Goal: Information Seeking & Learning: Learn about a topic

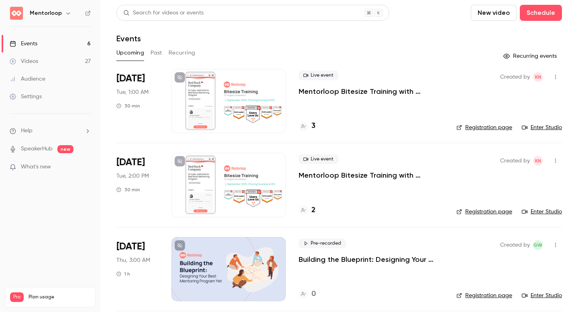
click at [320, 177] on p "Mentorloop Bitesize Training with [PERSON_NAME]: Proving Success & ROI" at bounding box center [371, 176] width 145 height 10
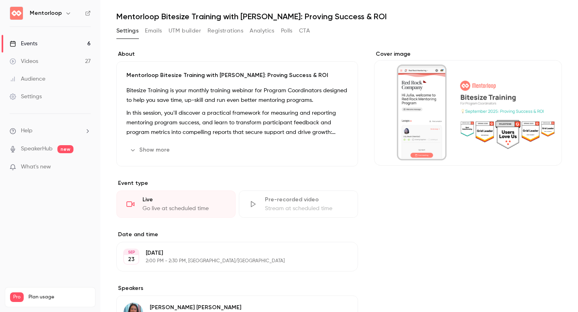
scroll to position [26, 0]
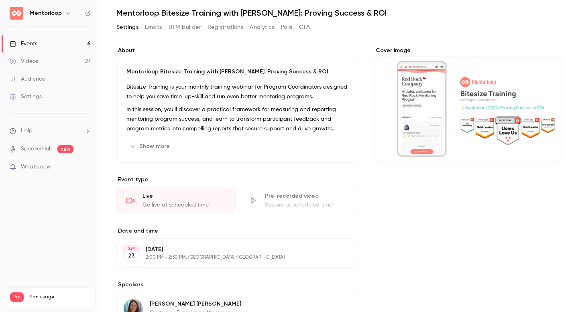
click at [159, 150] on button "Show more" at bounding box center [150, 146] width 48 height 13
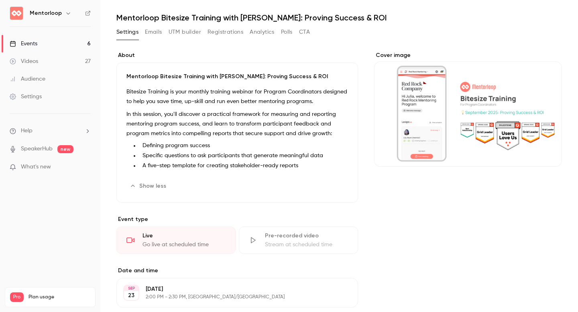
scroll to position [13, 0]
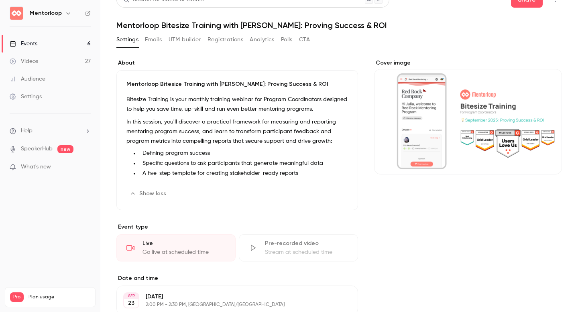
click at [288, 41] on button "Polls" at bounding box center [287, 39] width 12 height 13
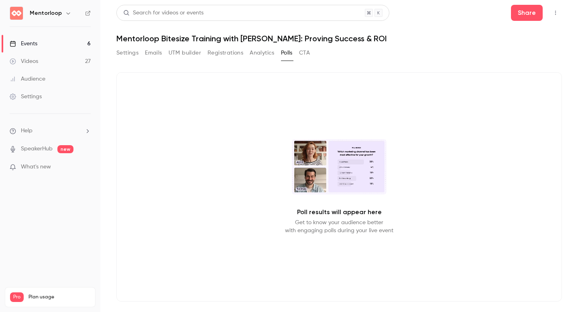
click at [287, 58] on button "Polls" at bounding box center [287, 53] width 12 height 13
click at [308, 54] on button "CTA" at bounding box center [304, 53] width 11 height 13
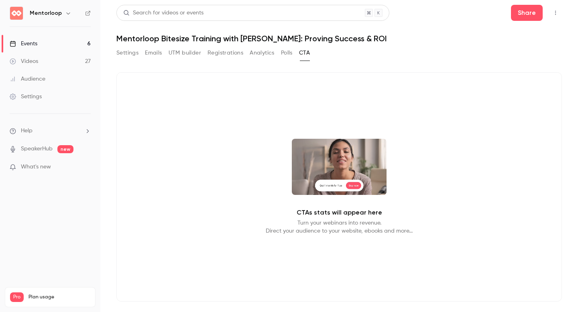
click at [289, 53] on button "Polls" at bounding box center [287, 53] width 12 height 13
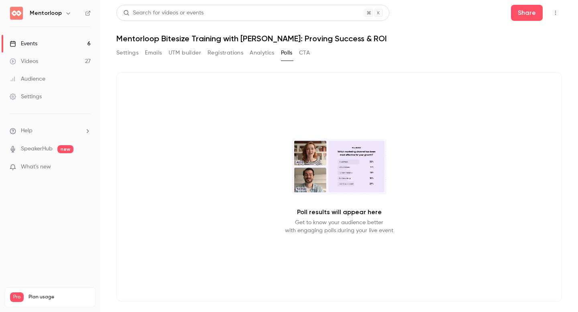
click at [333, 229] on p "Get to know your audience better with engaging polls during your live event" at bounding box center [339, 227] width 108 height 16
click at [126, 57] on button "Settings" at bounding box center [127, 53] width 22 height 13
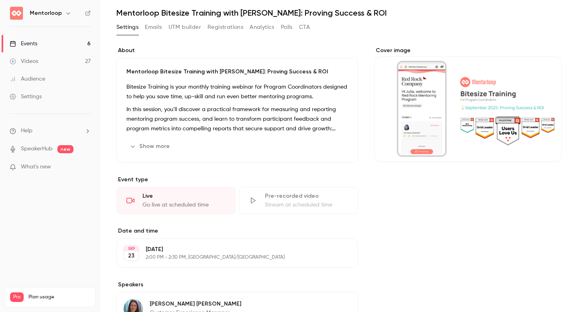
scroll to position [125, 0]
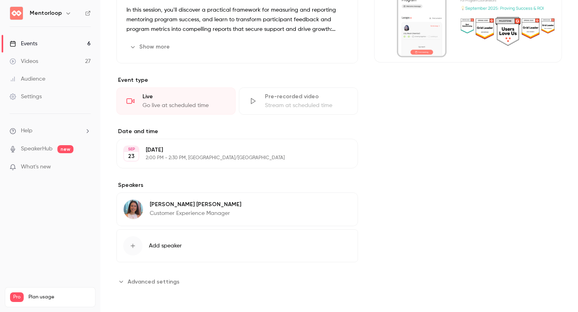
click at [154, 277] on button "Advanced settings" at bounding box center [150, 281] width 68 height 13
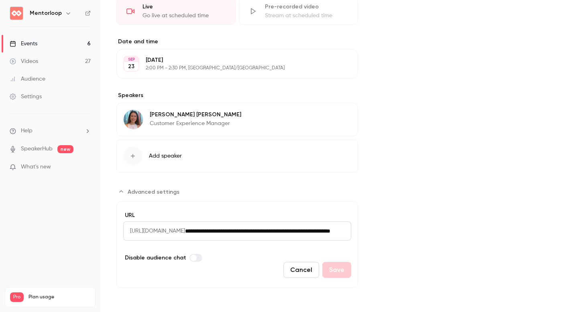
scroll to position [0, 0]
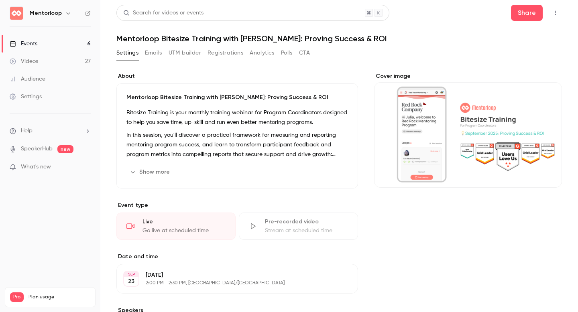
click at [291, 52] on button "Polls" at bounding box center [287, 53] width 12 height 13
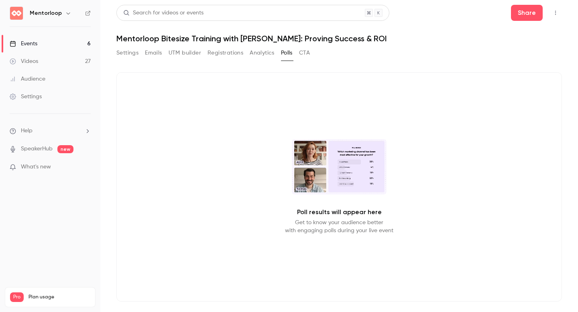
click at [556, 15] on icon "button" at bounding box center [555, 13] width 6 height 6
click at [556, 16] on div at bounding box center [289, 156] width 578 height 312
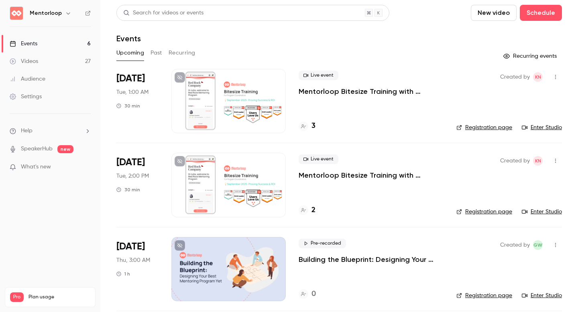
click at [157, 56] on button "Past" at bounding box center [157, 53] width 12 height 13
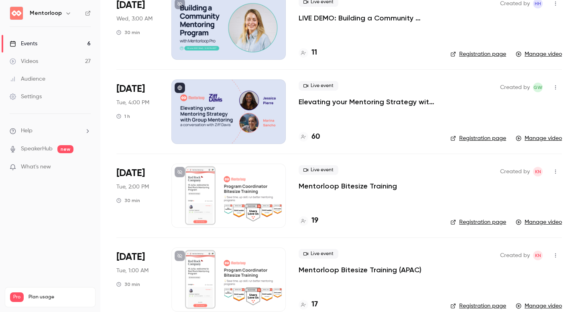
scroll to position [19, 0]
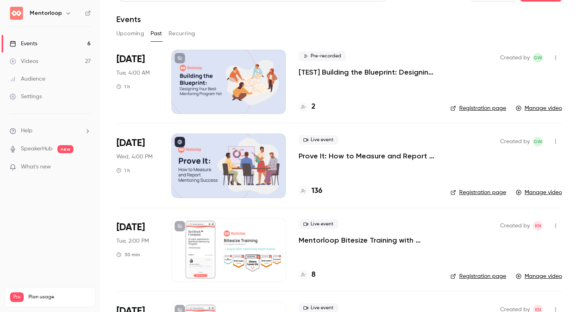
click at [378, 157] on p "Prove It: How to Measure and Report Mentoring Success" at bounding box center [368, 156] width 139 height 10
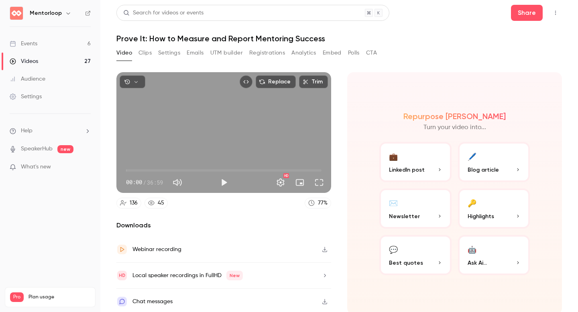
scroll to position [2, 0]
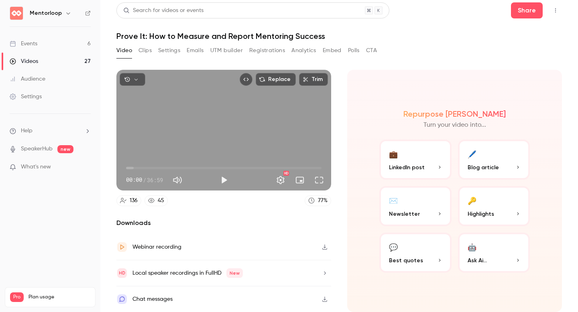
click at [264, 245] on div "Webinar recording" at bounding box center [223, 247] width 215 height 26
click at [139, 52] on button "Clips" at bounding box center [144, 50] width 13 height 13
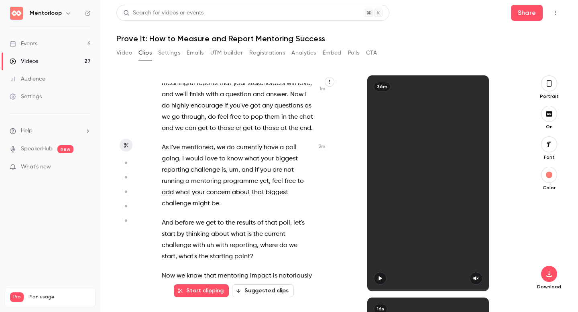
scroll to position [401, 0]
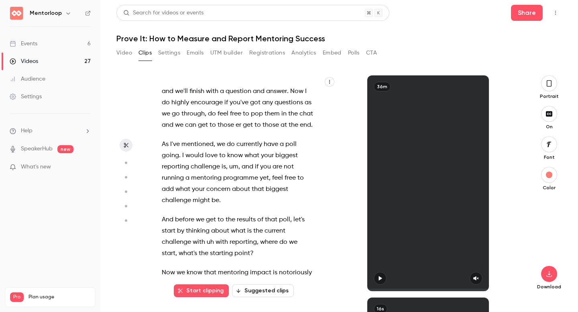
click at [352, 49] on button "Polls" at bounding box center [354, 53] width 12 height 13
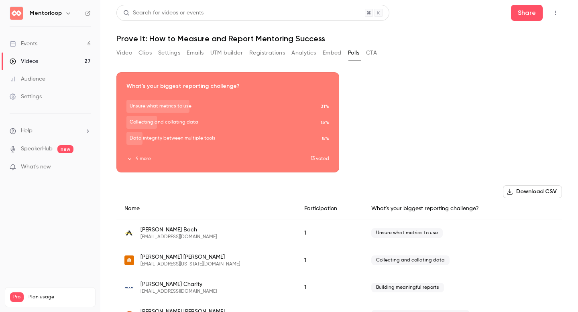
click at [138, 158] on button "4 more" at bounding box center [218, 158] width 184 height 7
